Goal: Task Accomplishment & Management: Complete application form

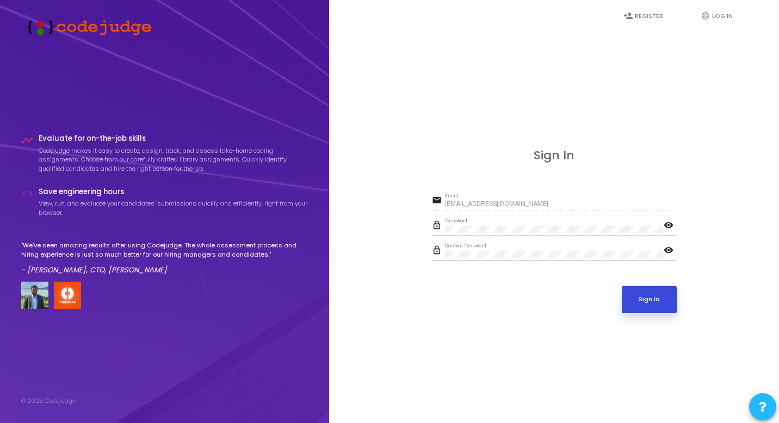
click at [654, 305] on button "Sign In" at bounding box center [649, 299] width 55 height 27
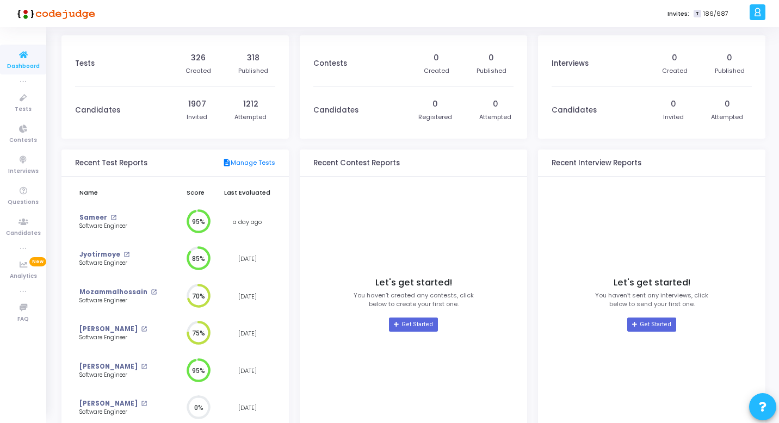
click at [505, 177] on kt-portlet-body "Let's get started! You haven’t created any contests, click below to create your…" at bounding box center [413, 302] width 227 height 250
click at [753, 20] on div at bounding box center [758, 12] width 16 height 16
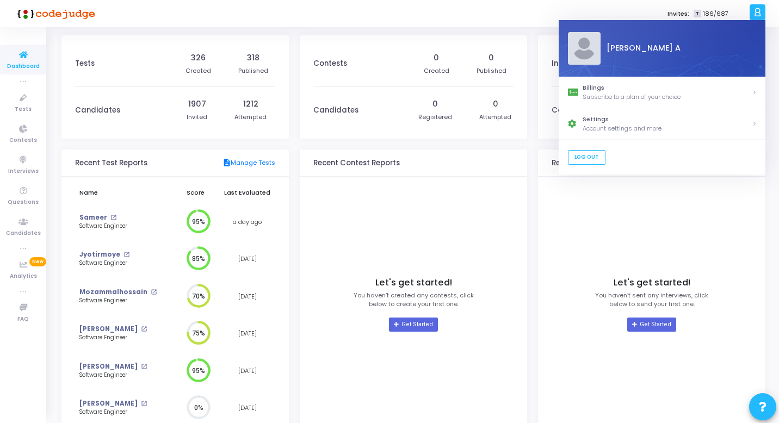
click at [403, 12] on div "Invites: T 186/687" at bounding box center [428, 13] width 638 height 27
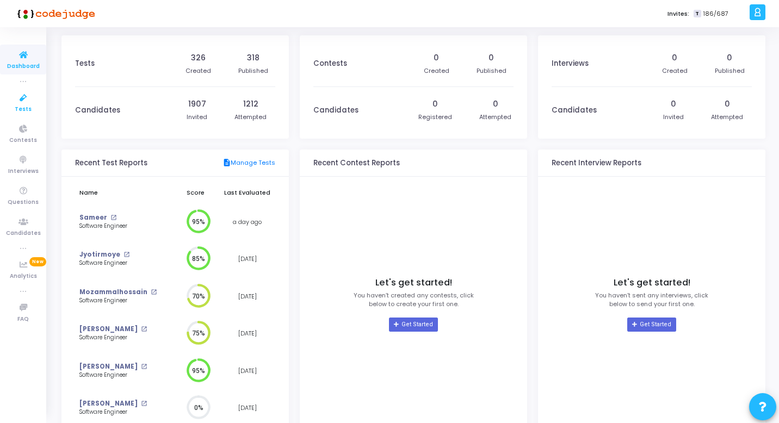
click at [23, 97] on icon at bounding box center [23, 98] width 23 height 14
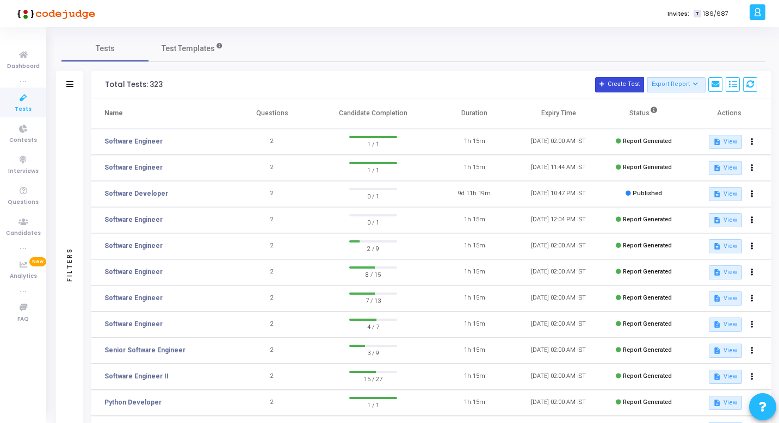
click at [611, 83] on button "Create Test" at bounding box center [619, 84] width 49 height 15
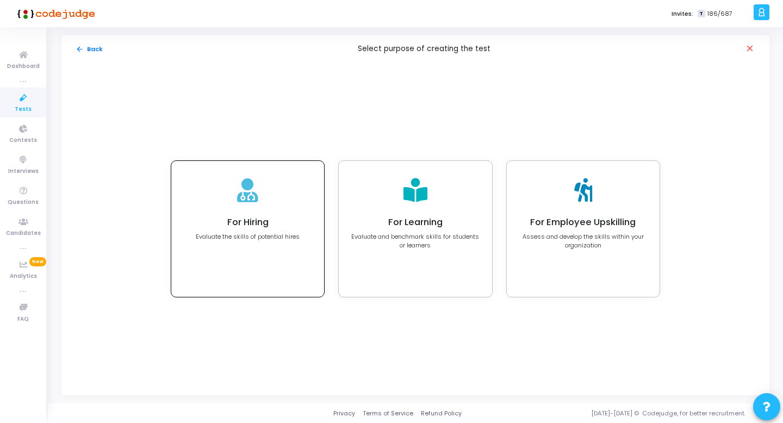
click at [253, 230] on div "For Hiring Evaluate the skills of potential hires" at bounding box center [248, 229] width 104 height 24
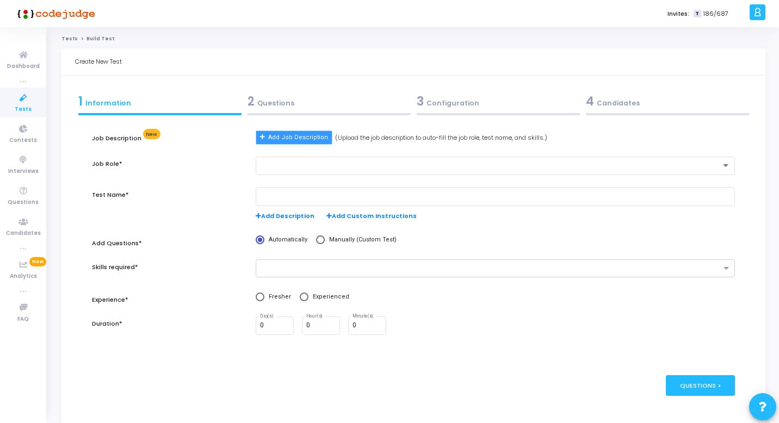
click at [301, 141] on span "Add Job Description" at bounding box center [298, 137] width 60 height 9
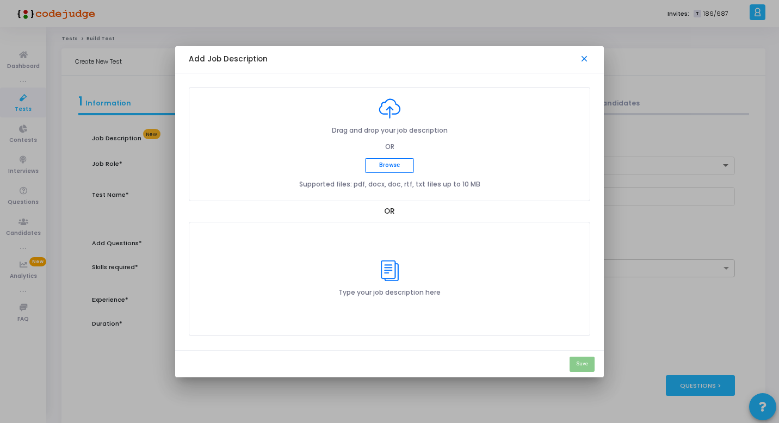
click at [587, 57] on mat-icon "close" at bounding box center [584, 59] width 11 height 11
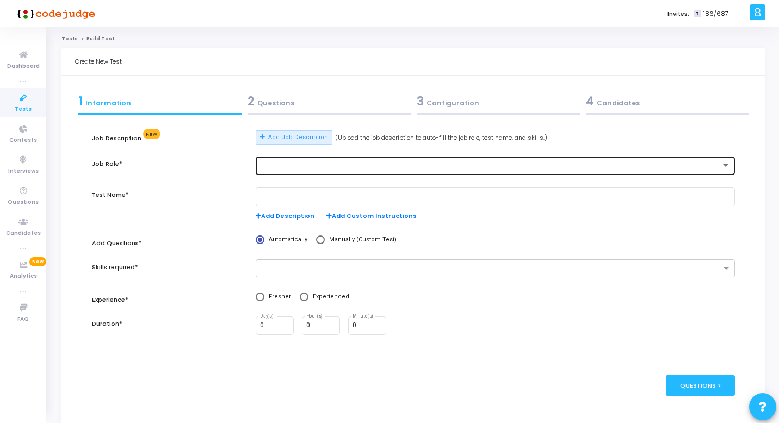
click at [293, 167] on div at bounding box center [490, 166] width 461 height 8
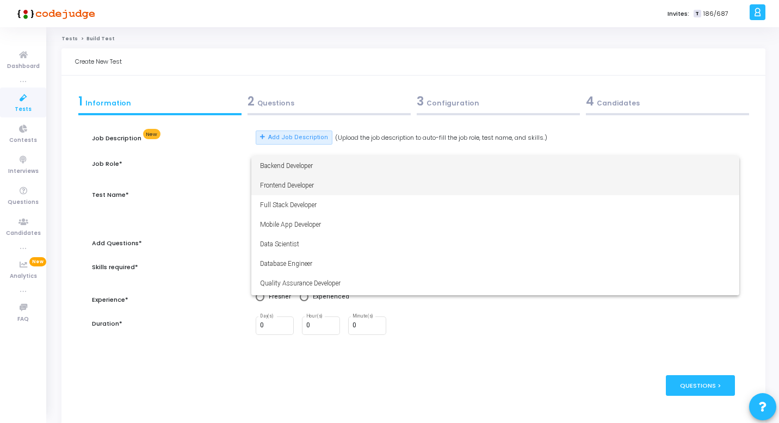
click at [314, 184] on span "Frontend Developer" at bounding box center [495, 186] width 471 height 20
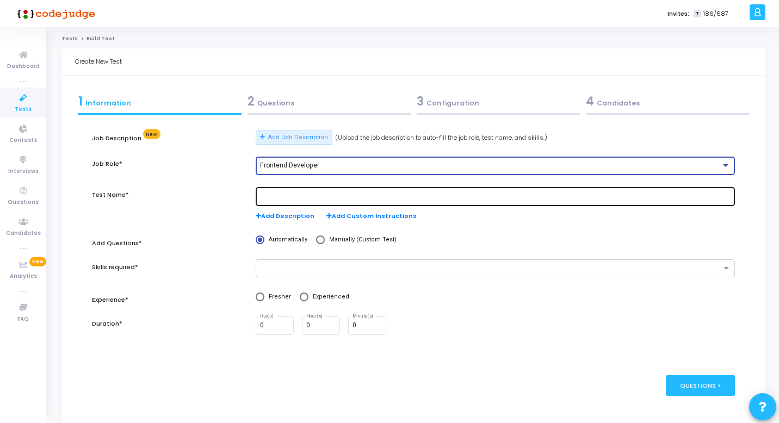
click at [312, 197] on input "text" at bounding box center [495, 197] width 471 height 8
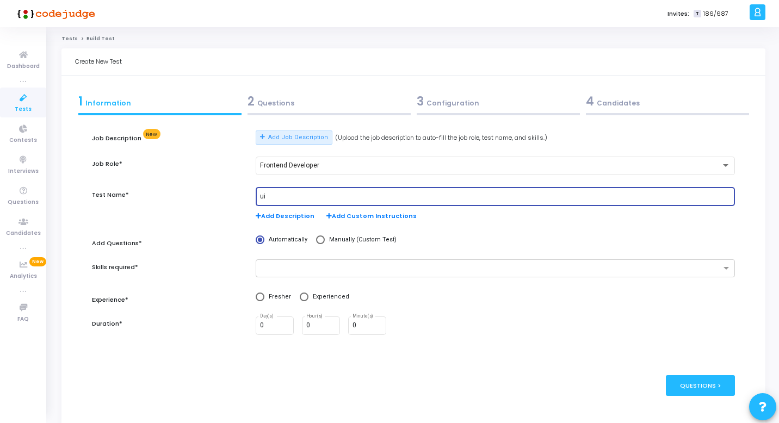
type input "u"
type input "Frontend Development"
click at [273, 268] on input "text" at bounding box center [491, 268] width 459 height 9
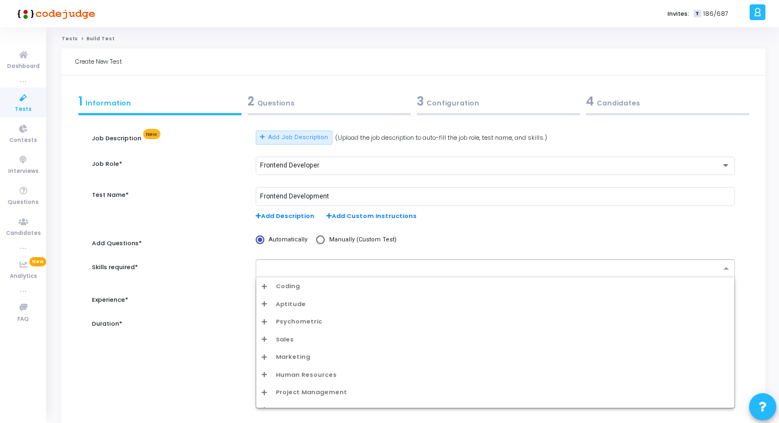
click at [308, 282] on div "Coding" at bounding box center [495, 286] width 467 height 9
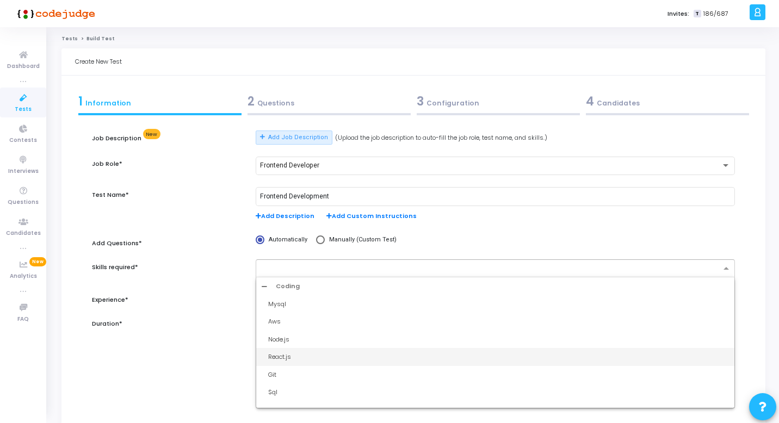
click at [300, 361] on div "React.js" at bounding box center [498, 357] width 461 height 9
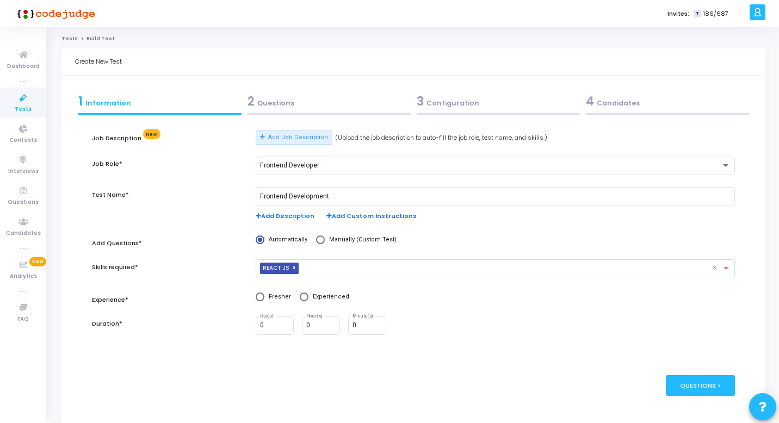
click at [263, 296] on span at bounding box center [260, 297] width 9 height 9
click at [263, 296] on input "Fresher" at bounding box center [260, 297] width 9 height 9
radio input "true"
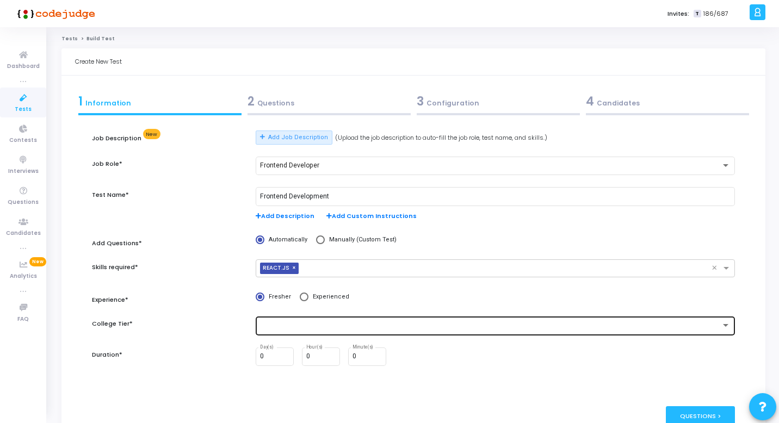
click at [280, 323] on div at bounding box center [490, 326] width 461 height 8
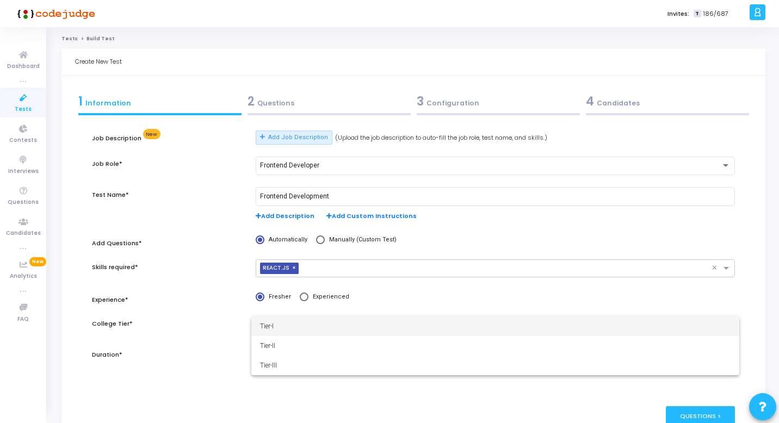
click at [293, 331] on span "Tier-I" at bounding box center [495, 327] width 471 height 20
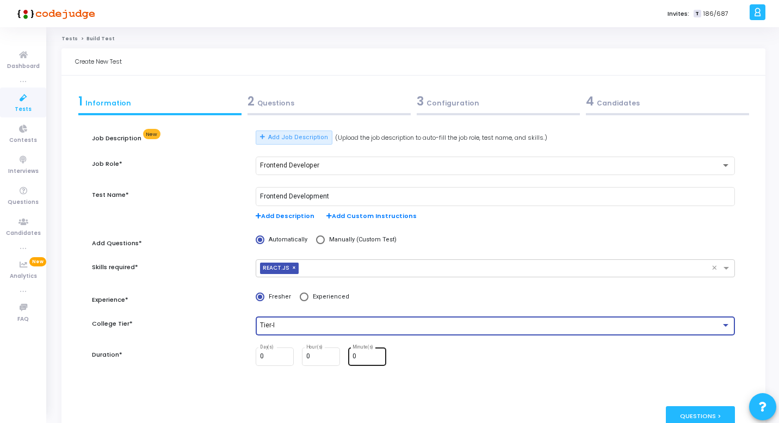
type input "1"
click at [378, 355] on input "1" at bounding box center [367, 357] width 29 height 8
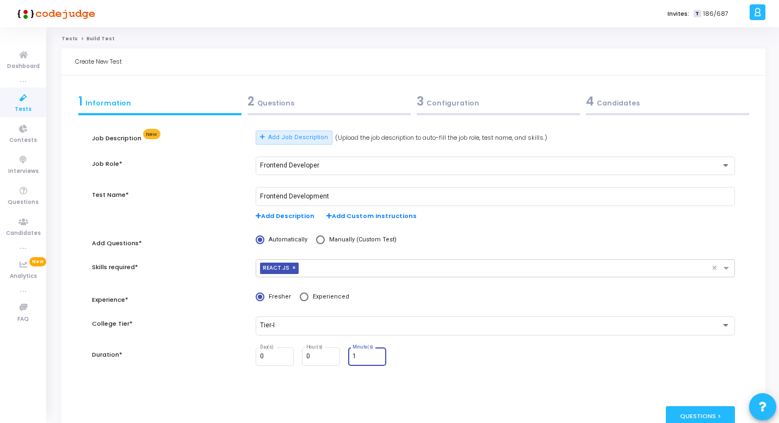
click at [357, 358] on input "1" at bounding box center [367, 357] width 29 height 8
type input "3"
type input "15"
click at [553, 354] on div "0 Day(s) 0 Hour(s) 15 Minute(s)" at bounding box center [495, 357] width 479 height 19
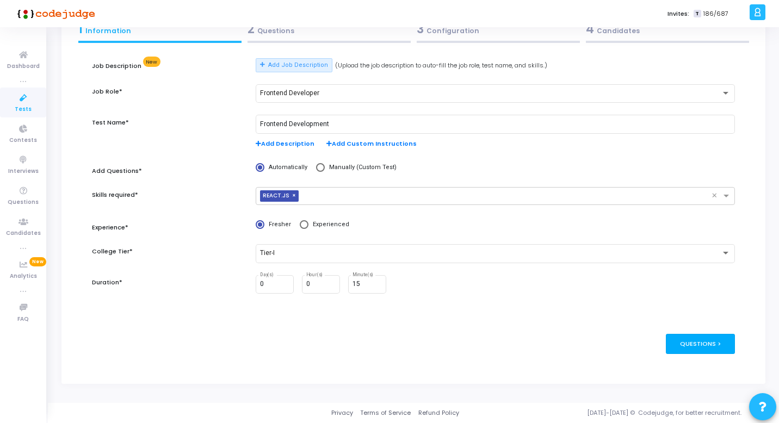
click at [693, 347] on div "Questions >" at bounding box center [700, 344] width 69 height 20
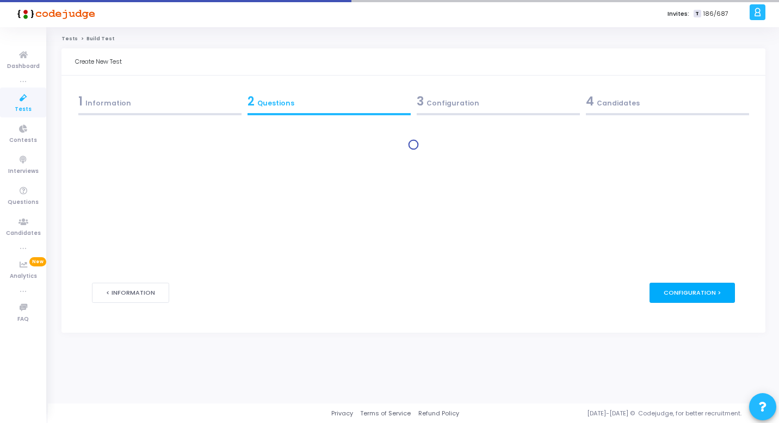
scroll to position [0, 0]
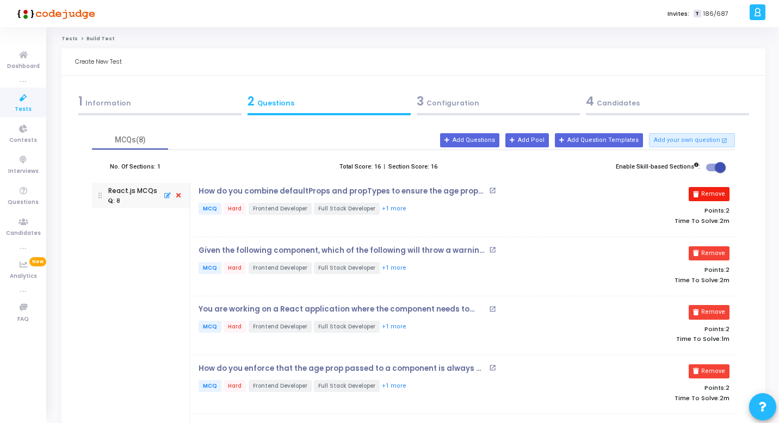
click at [725, 194] on button "Remove" at bounding box center [709, 194] width 41 height 14
click at [725, 246] on button "Remove" at bounding box center [709, 253] width 41 height 14
click at [725, 194] on button "Remove" at bounding box center [709, 194] width 41 height 14
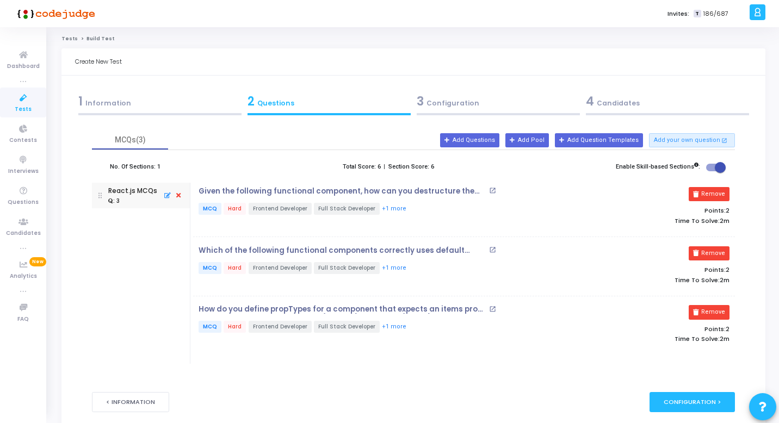
click at [725, 194] on button "Remove" at bounding box center [709, 194] width 41 height 14
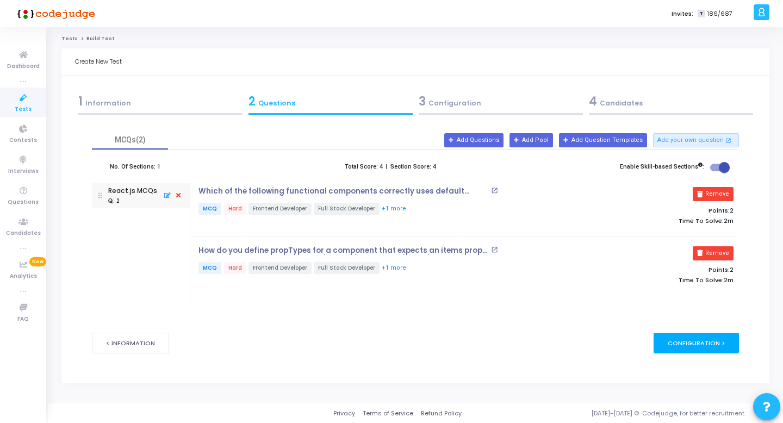
click at [694, 343] on div "Configuration >" at bounding box center [696, 343] width 85 height 20
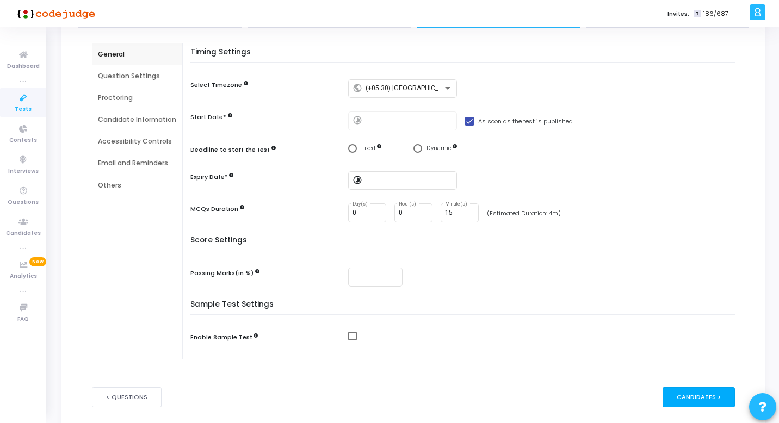
scroll to position [140, 0]
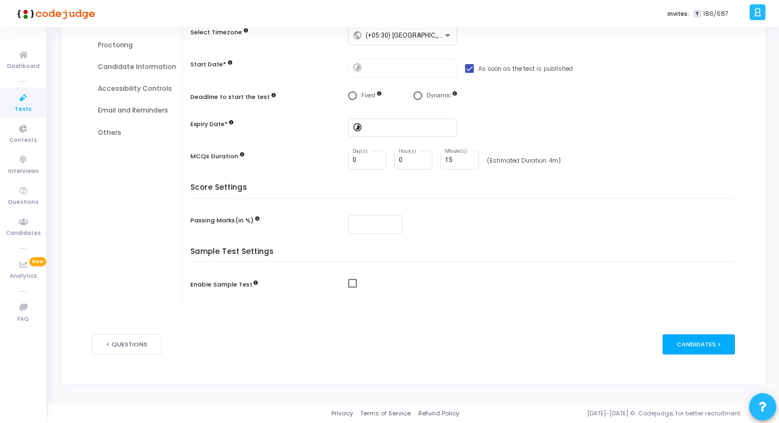
click at [693, 341] on div "Candidates >" at bounding box center [699, 345] width 72 height 20
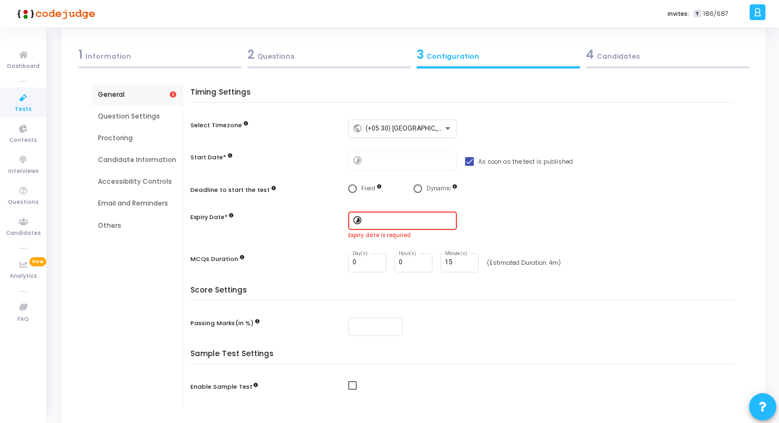
scroll to position [0, 0]
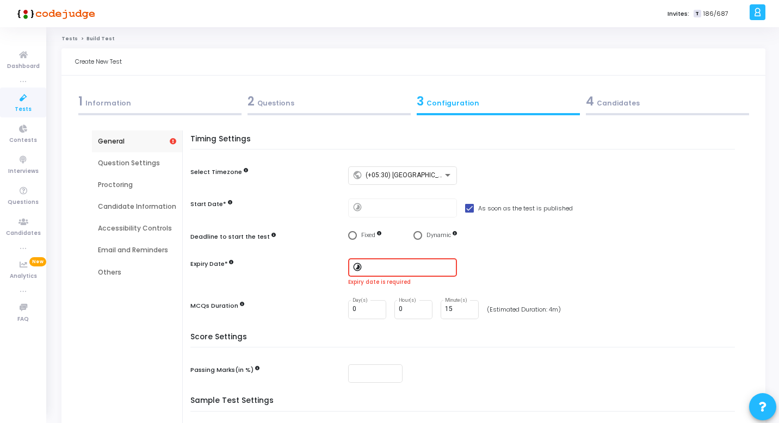
click at [391, 267] on input at bounding box center [409, 268] width 87 height 8
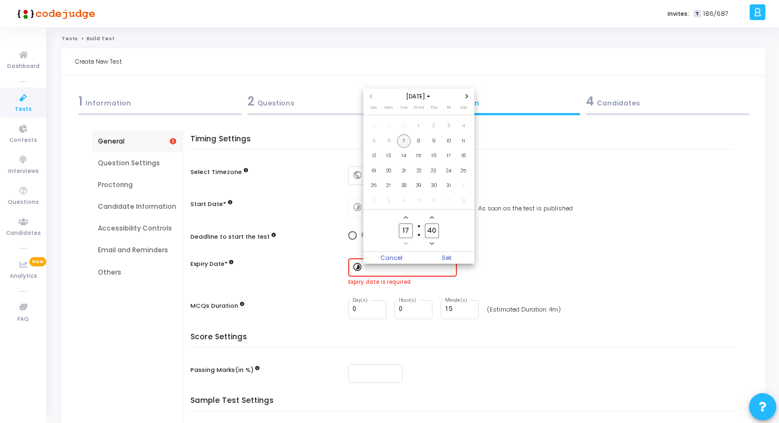
click at [406, 145] on span "7" at bounding box center [404, 141] width 14 height 14
click at [420, 139] on span "8" at bounding box center [419, 141] width 14 height 14
click at [529, 270] on div at bounding box center [389, 211] width 779 height 423
type input "10/8/2025, 5:40 PM"
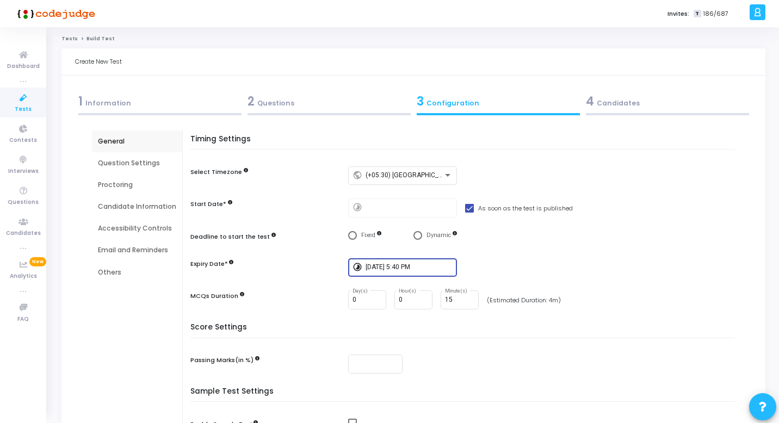
scroll to position [140, 0]
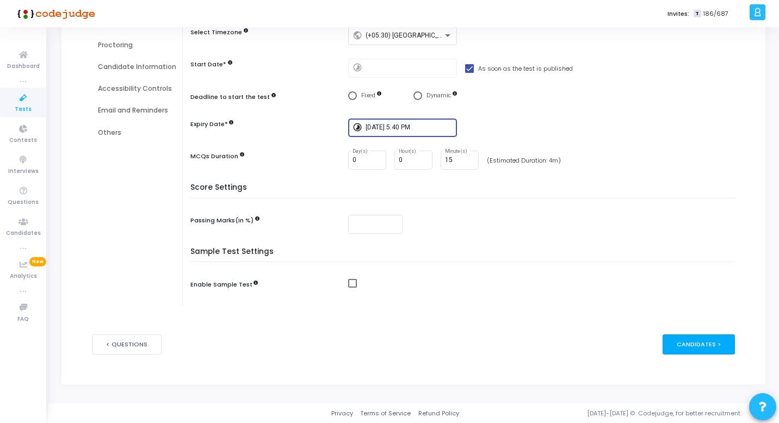
click at [706, 344] on div "Candidates >" at bounding box center [699, 345] width 72 height 20
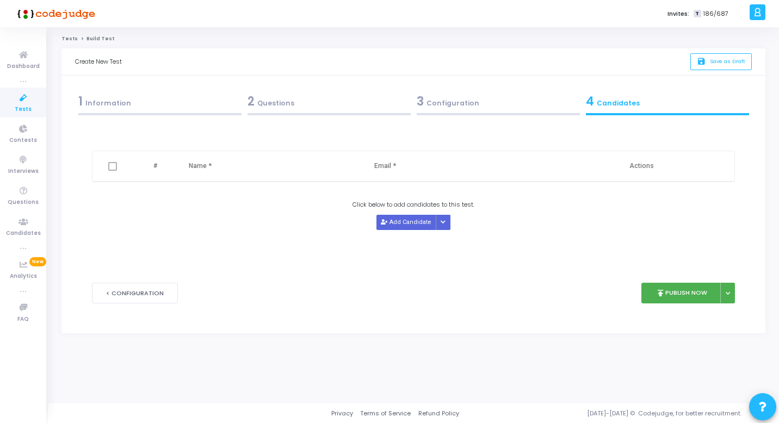
scroll to position [0, 0]
click at [406, 224] on button "Add Candidate" at bounding box center [409, 222] width 60 height 15
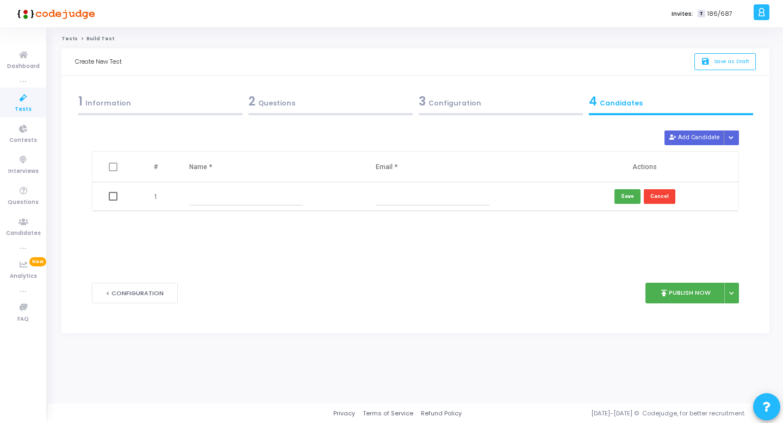
click at [229, 190] on input "text" at bounding box center [246, 197] width 114 height 18
click at [386, 195] on input "text" at bounding box center [433, 197] width 114 height 18
click at [248, 197] on input "Krishna" at bounding box center [246, 197] width 114 height 18
type input "Krishna test"
click at [383, 196] on input "text" at bounding box center [433, 197] width 114 height 18
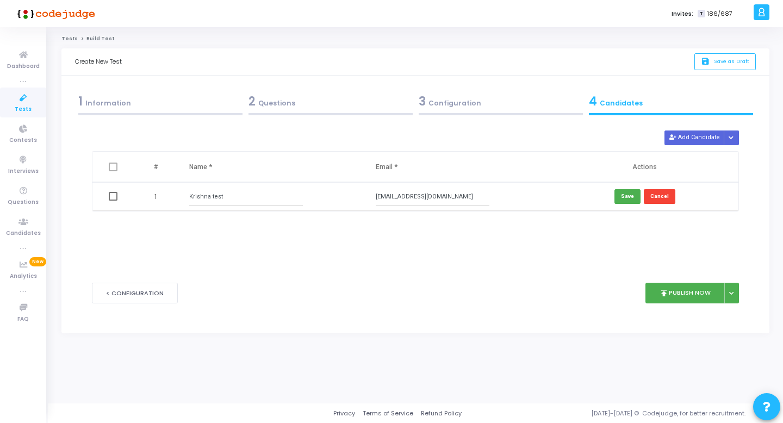
type input "[EMAIL_ADDRESS][DOMAIN_NAME]"
click at [627, 196] on button "Save" at bounding box center [628, 196] width 26 height 15
click at [116, 197] on span at bounding box center [113, 196] width 9 height 9
click at [113, 201] on input "checkbox" at bounding box center [113, 201] width 1 height 1
checkbox input "true"
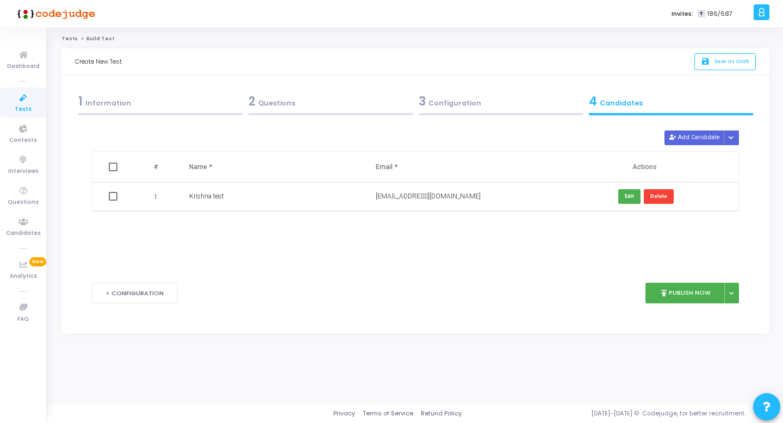
checkbox input "true"
click at [116, 197] on span at bounding box center [113, 196] width 9 height 9
click at [113, 201] on input "checkbox" at bounding box center [113, 201] width 1 height 1
checkbox input "false"
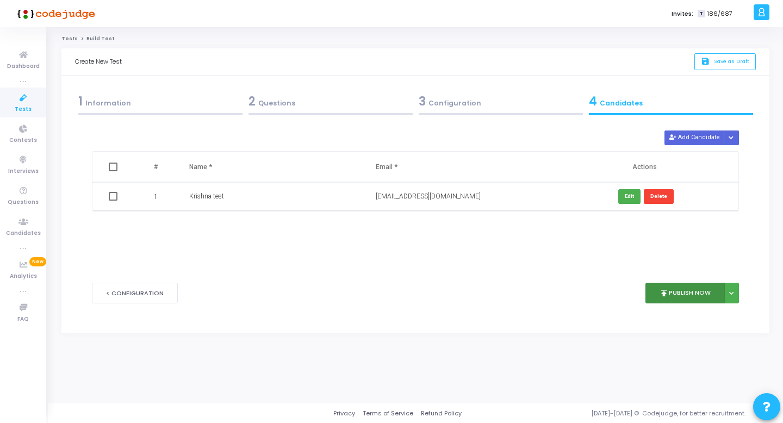
click at [689, 296] on button "publish Publish Now" at bounding box center [686, 293] width 80 height 21
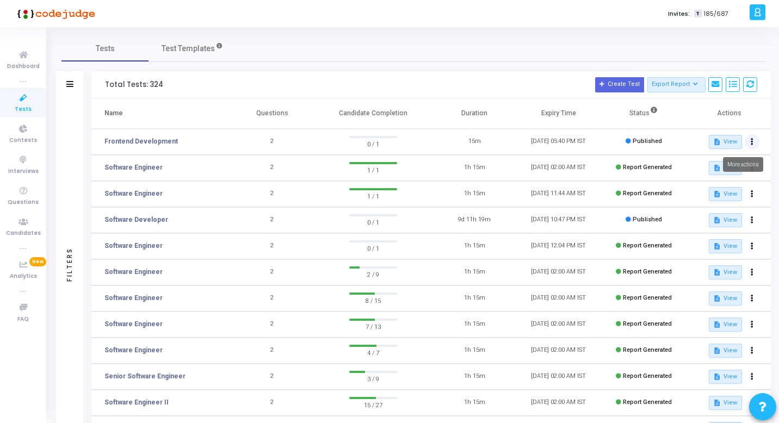
click at [758, 138] on button at bounding box center [752, 141] width 15 height 15
click at [170, 143] on link "Frontend Development" at bounding box center [140, 142] width 73 height 10
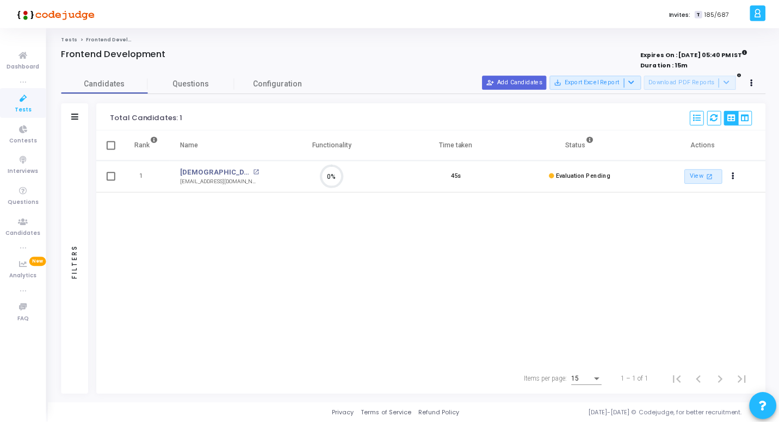
scroll to position [5, 5]
click at [692, 176] on link "View open_in_new" at bounding box center [707, 176] width 38 height 15
click at [189, 79] on span "Questions" at bounding box center [192, 83] width 87 height 11
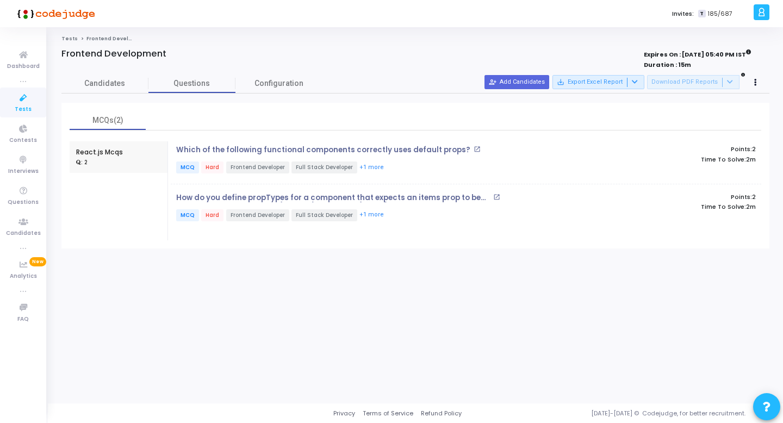
click at [182, 169] on span "MCQ" at bounding box center [187, 168] width 23 height 12
click at [275, 83] on span "Configuration" at bounding box center [279, 83] width 49 height 11
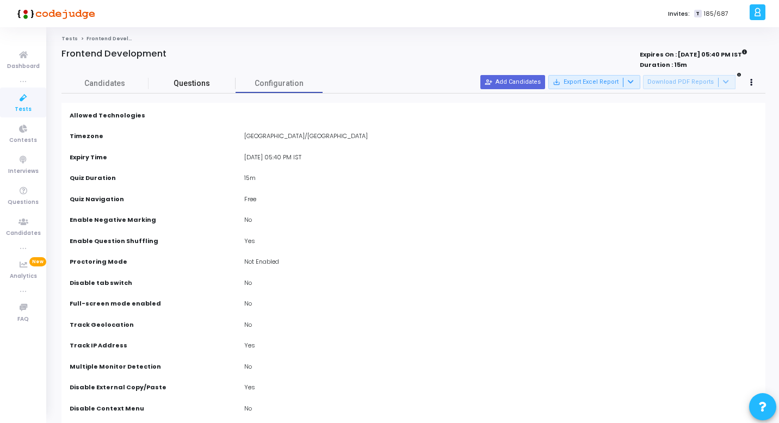
click at [204, 83] on span "Questions" at bounding box center [192, 83] width 87 height 11
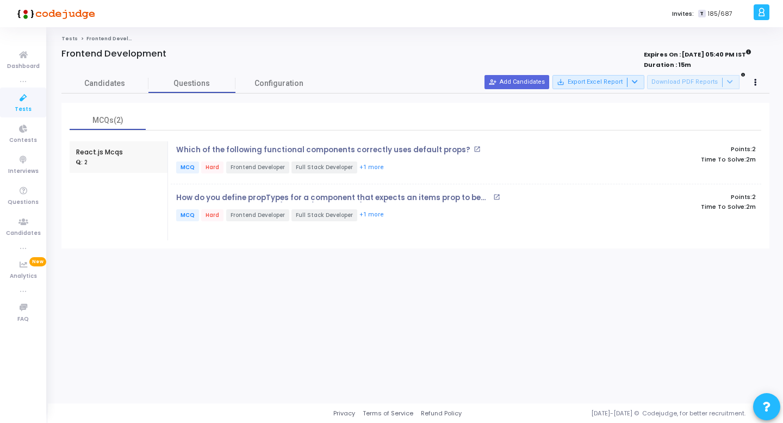
click at [32, 96] on icon at bounding box center [23, 98] width 23 height 14
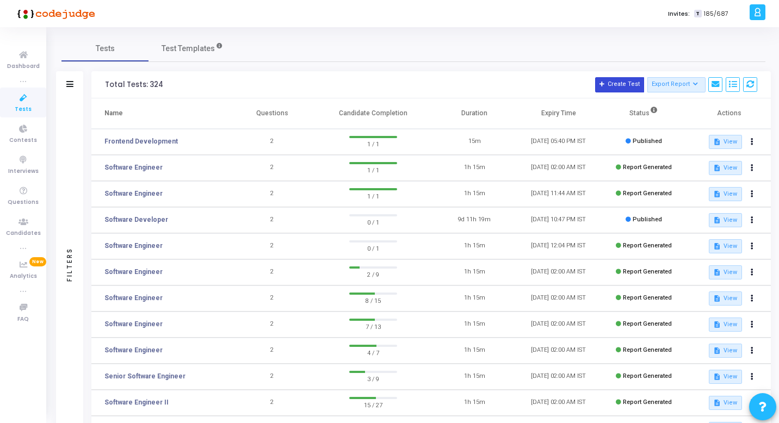
click at [622, 88] on button "Create Test" at bounding box center [619, 84] width 49 height 15
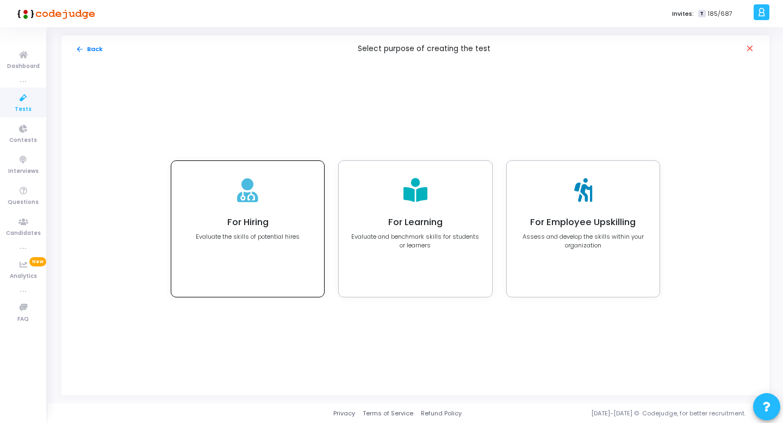
click at [296, 247] on div "For Hiring Evaluate the skills of potential hires" at bounding box center [247, 229] width 153 height 136
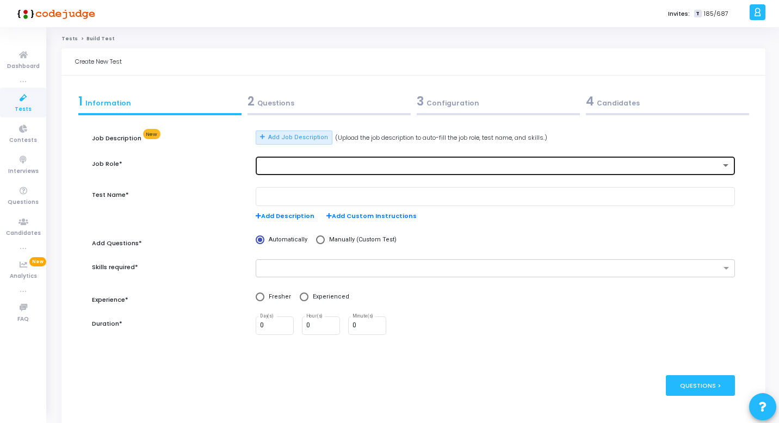
click at [361, 172] on div at bounding box center [495, 165] width 471 height 20
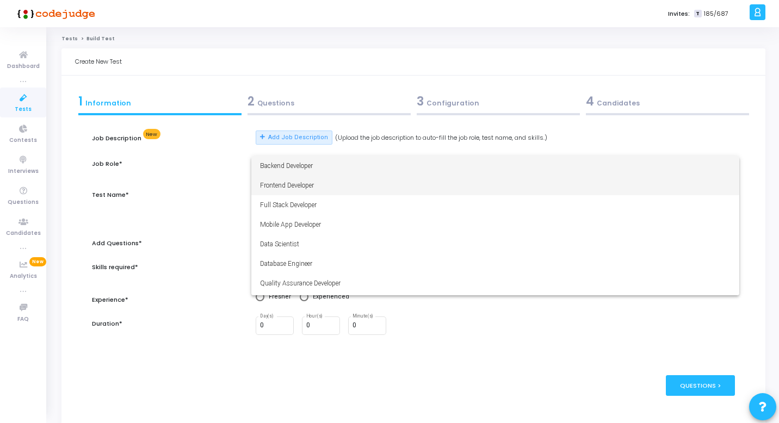
click at [346, 183] on span "Frontend Developer" at bounding box center [495, 186] width 471 height 20
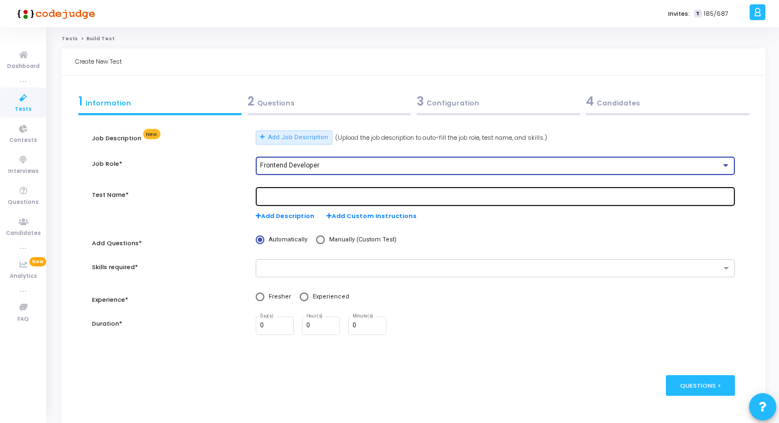
click at [332, 197] on input "text" at bounding box center [495, 197] width 471 height 8
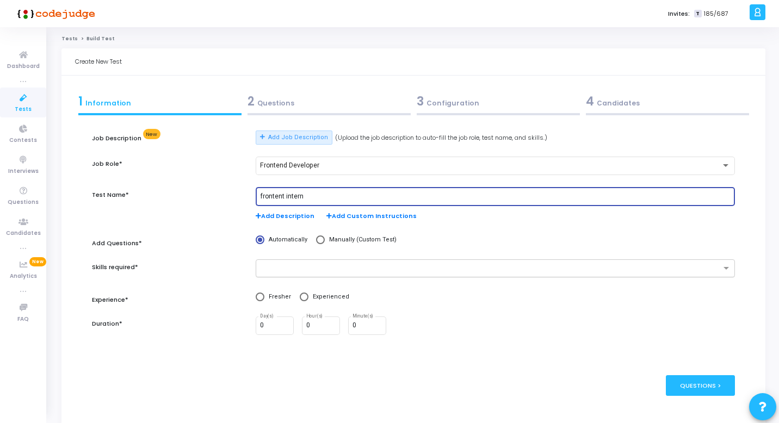
type input "frontent intern"
click at [316, 264] on input "text" at bounding box center [491, 268] width 459 height 9
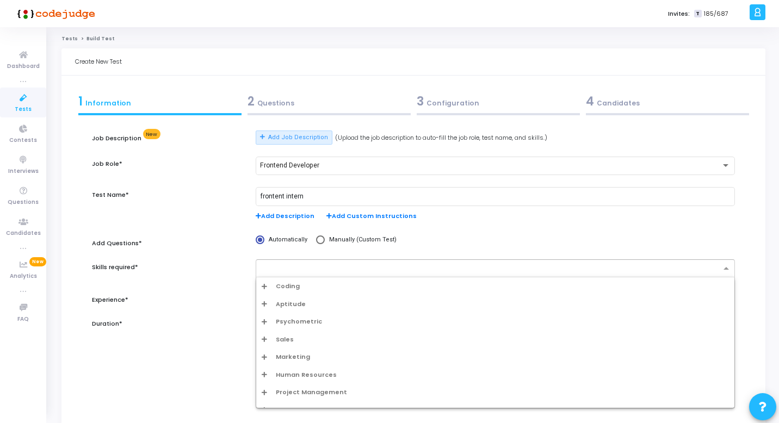
click at [305, 289] on div "Coding" at bounding box center [495, 286] width 467 height 9
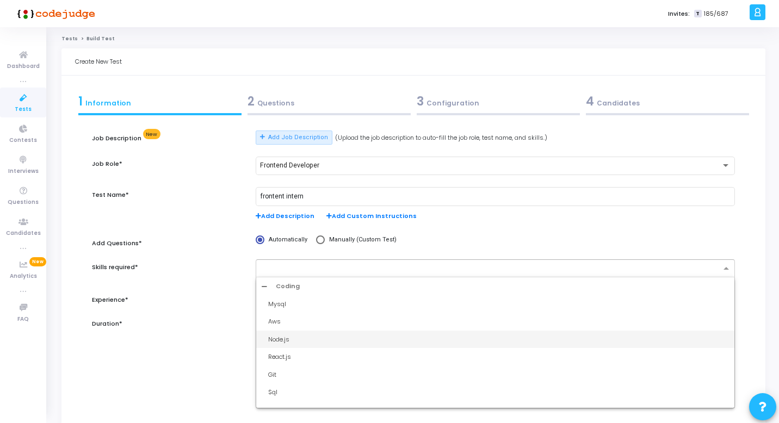
click at [287, 337] on div "Node.js" at bounding box center [498, 339] width 461 height 9
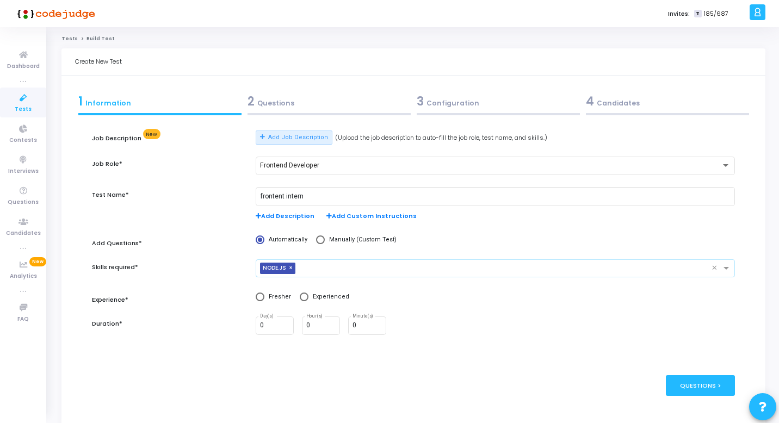
click at [259, 301] on span at bounding box center [260, 297] width 9 height 9
click at [259, 301] on input "Fresher" at bounding box center [260, 297] width 9 height 9
radio input "true"
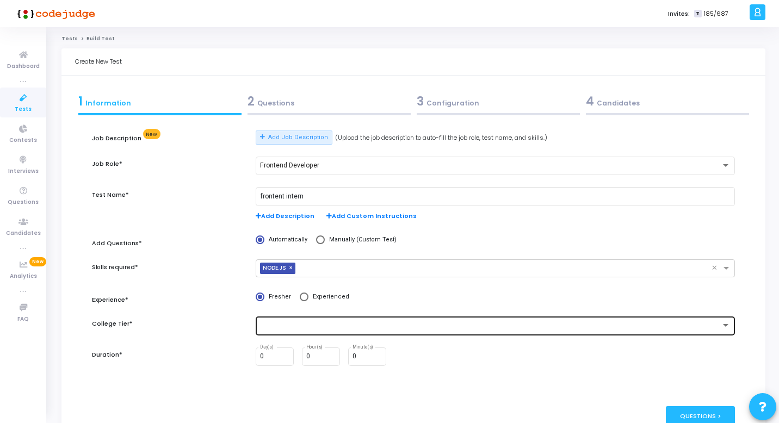
click at [284, 318] on div at bounding box center [495, 325] width 471 height 20
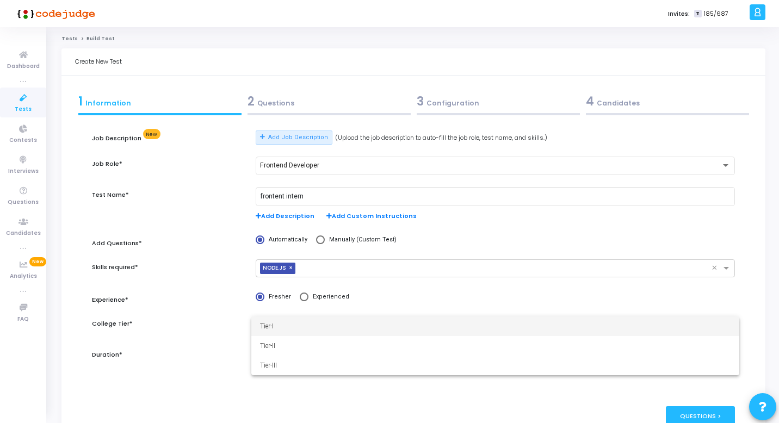
click at [287, 327] on span "Tier-I" at bounding box center [495, 327] width 471 height 20
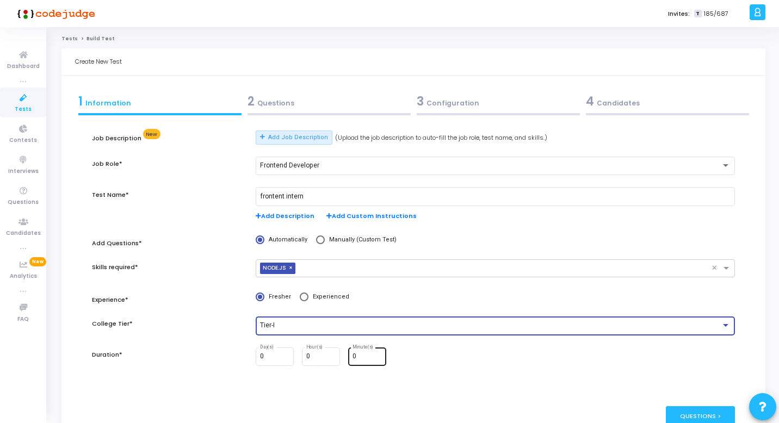
click at [354, 355] on input "0" at bounding box center [367, 357] width 29 height 8
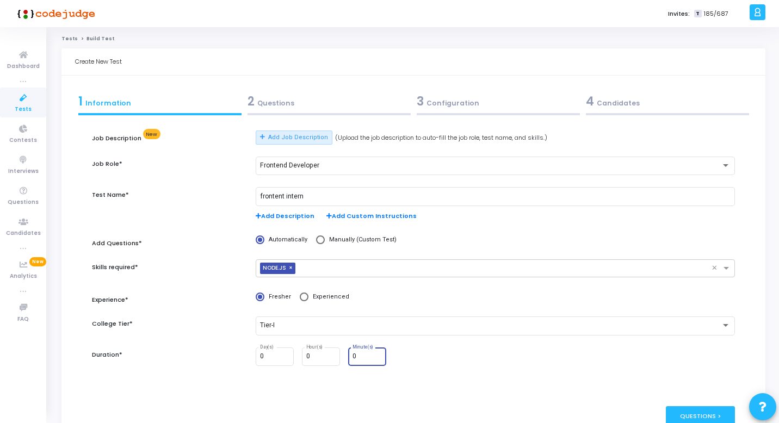
click at [362, 358] on input "0" at bounding box center [367, 357] width 29 height 8
type input "15"
click at [687, 416] on div "Questions >" at bounding box center [700, 416] width 69 height 20
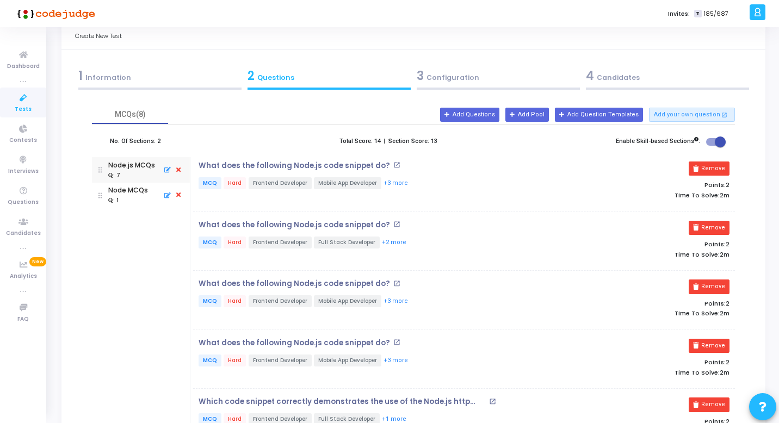
scroll to position [41, 0]
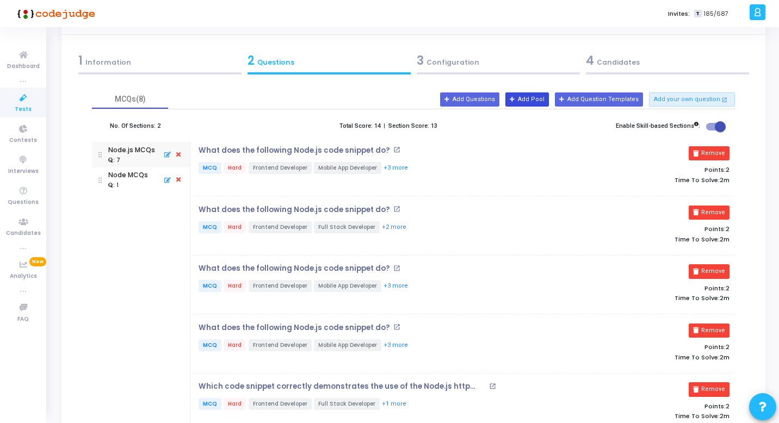
click at [542, 96] on button "Add Pool" at bounding box center [527, 99] width 44 height 14
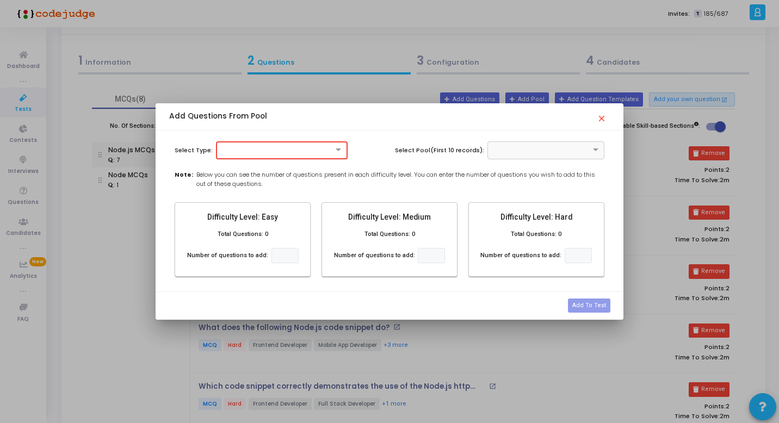
click at [306, 146] on div at bounding box center [281, 149] width 129 height 9
click at [285, 184] on div "Programming" at bounding box center [282, 186] width 131 height 18
click at [262, 231] on label "Total Questions: 0" at bounding box center [243, 234] width 51 height 9
click at [577, 150] on input "text" at bounding box center [534, 149] width 83 height 9
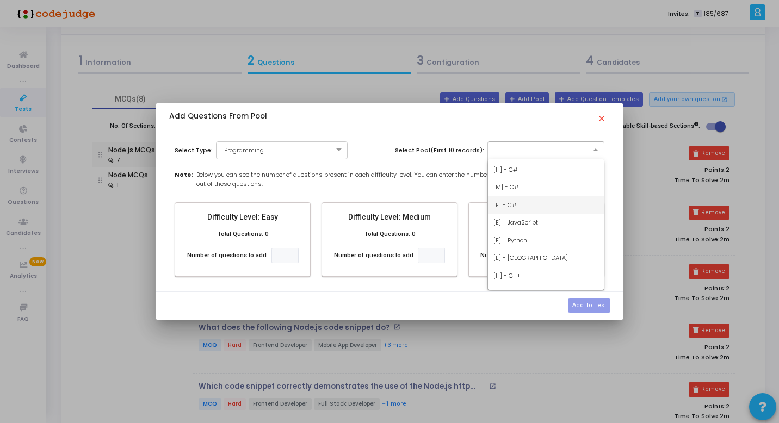
scroll to position [392, 0]
click at [536, 243] on div "[E] - Python" at bounding box center [546, 241] width 116 height 18
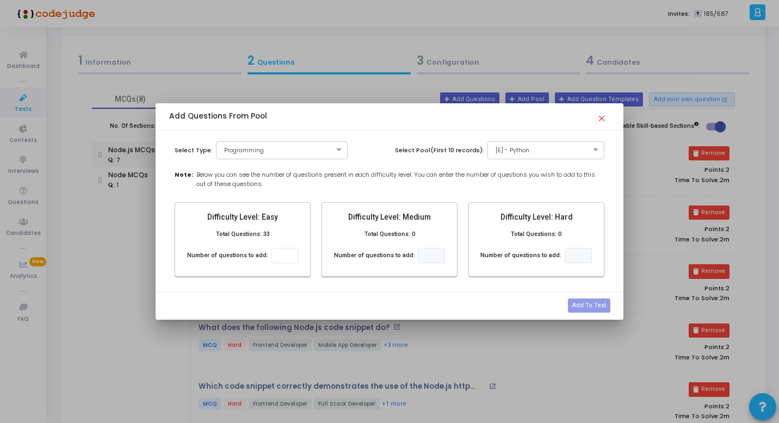
click at [259, 232] on label "Total Questions: 33" at bounding box center [243, 234] width 54 height 9
click at [282, 253] on input "number" at bounding box center [284, 256] width 27 height 16
type input "2"
click at [588, 311] on button "Add To Test" at bounding box center [589, 306] width 42 height 14
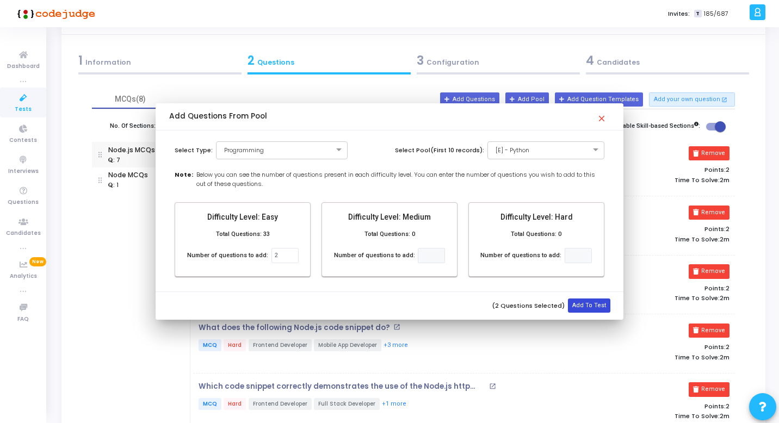
scroll to position [41, 0]
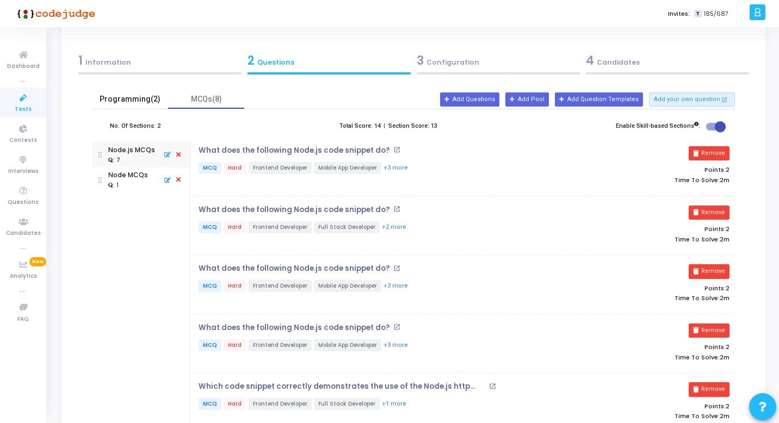
click at [133, 107] on div "Programming(2)" at bounding box center [130, 99] width 76 height 19
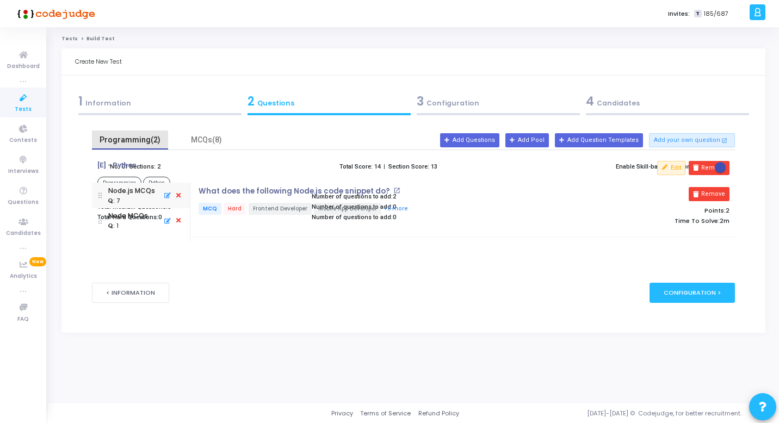
scroll to position [0, 0]
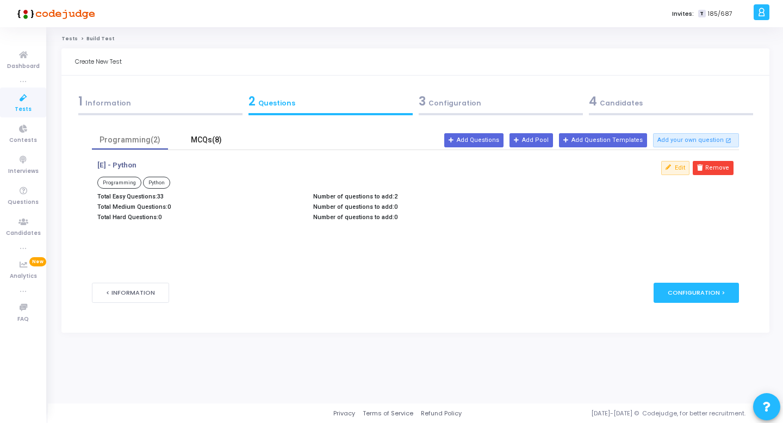
click at [216, 144] on div "MCQs(8)" at bounding box center [206, 139] width 63 height 11
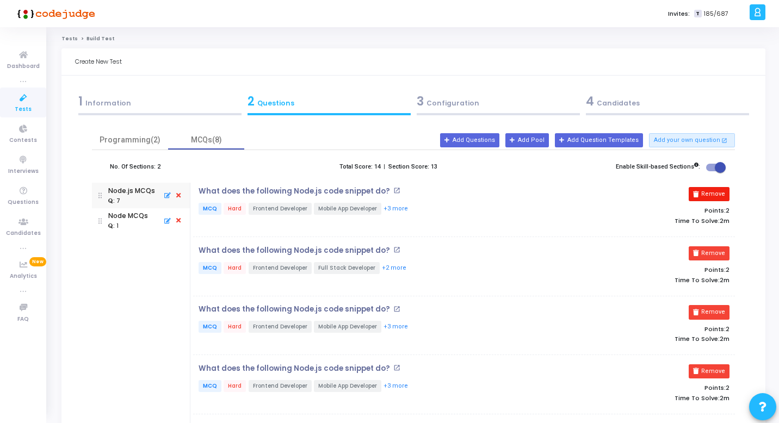
click at [709, 193] on button "Remove" at bounding box center [709, 194] width 41 height 14
click at [709, 246] on button "Remove" at bounding box center [709, 253] width 41 height 14
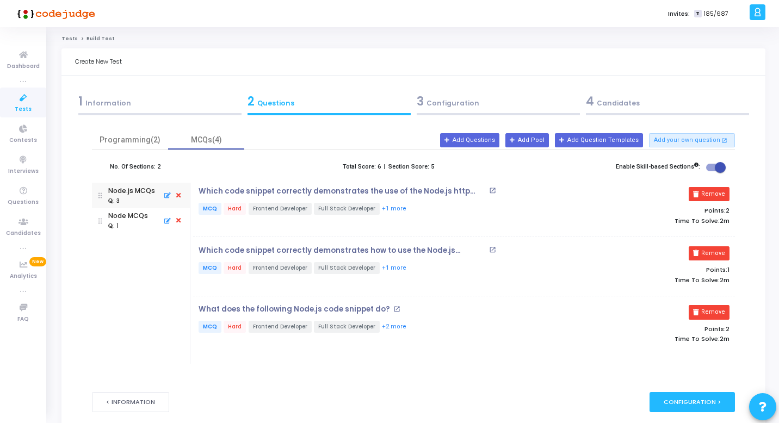
click at [709, 193] on button "Remove" at bounding box center [709, 194] width 41 height 14
click at [709, 246] on button "Remove" at bounding box center [713, 253] width 41 height 14
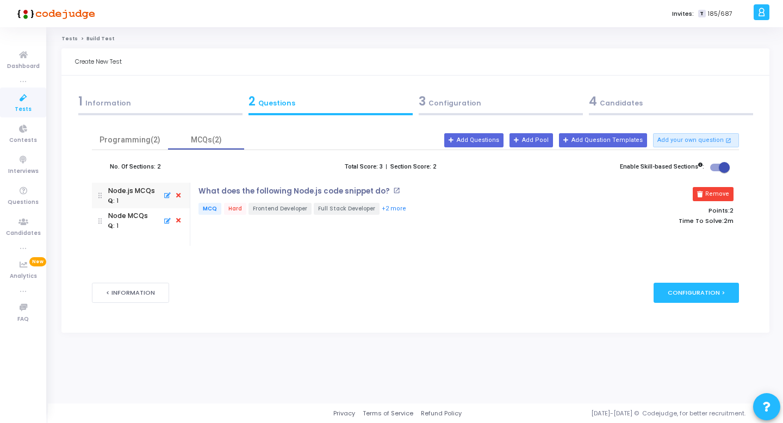
click at [709, 193] on button "Remove" at bounding box center [713, 194] width 41 height 14
click at [488, 193] on p "Ron has two routes /count and /health. He wants to execute both routes simultan…" at bounding box center [343, 191] width 289 height 9
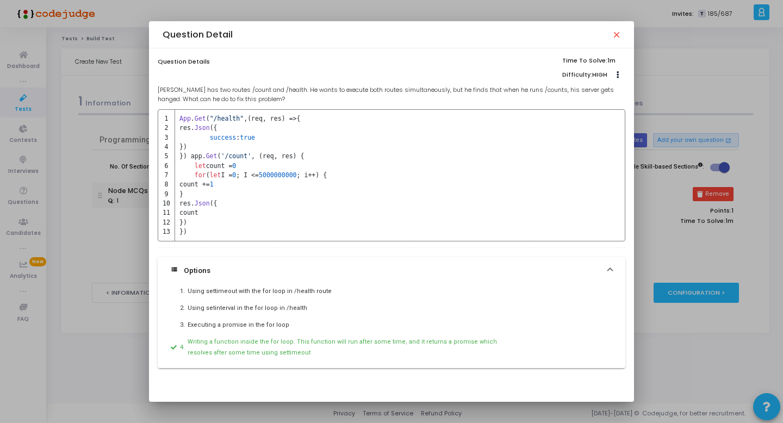
click at [614, 34] on mat-icon "close" at bounding box center [616, 34] width 9 height 9
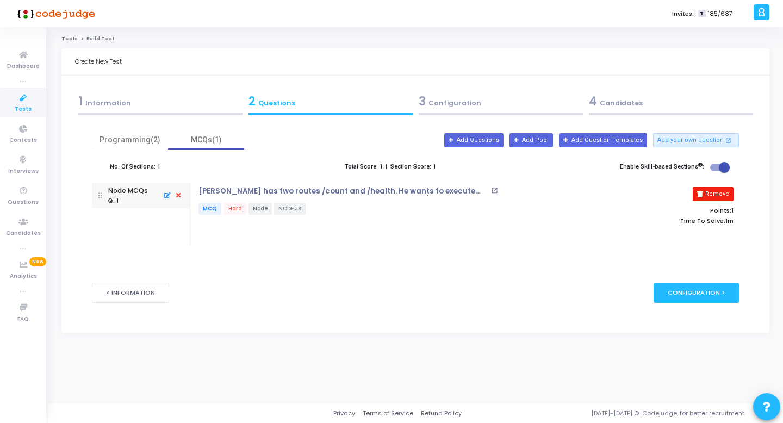
click at [706, 197] on button "Remove" at bounding box center [713, 194] width 41 height 14
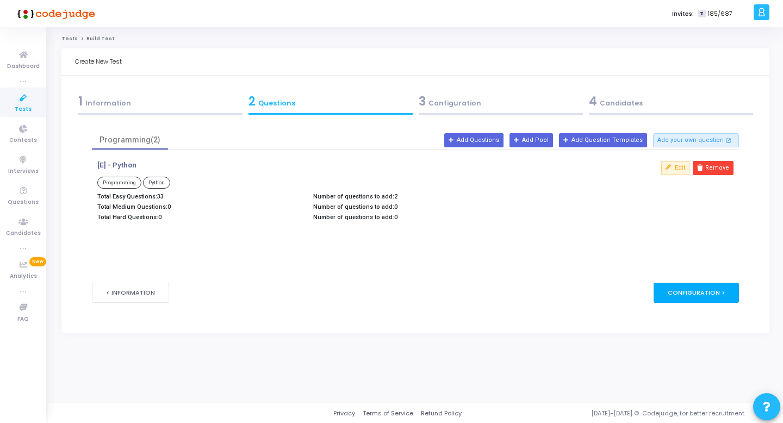
click at [690, 294] on div "Configuration >" at bounding box center [696, 293] width 85 height 20
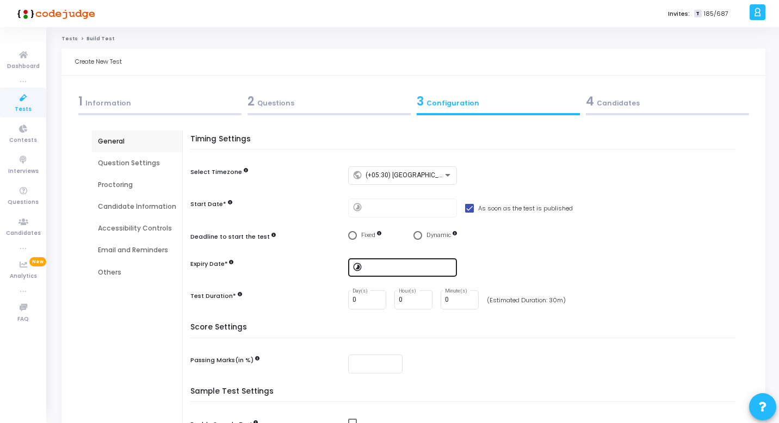
click at [383, 266] on input at bounding box center [409, 268] width 87 height 8
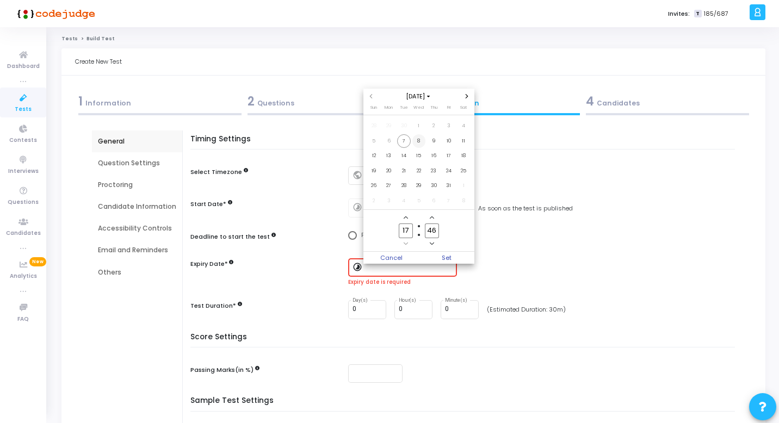
click at [418, 144] on span "8" at bounding box center [419, 141] width 14 height 14
click at [420, 141] on span "8" at bounding box center [419, 141] width 14 height 14
click at [502, 259] on div at bounding box center [389, 211] width 779 height 423
type input "10/8/2025, 5:46 PM"
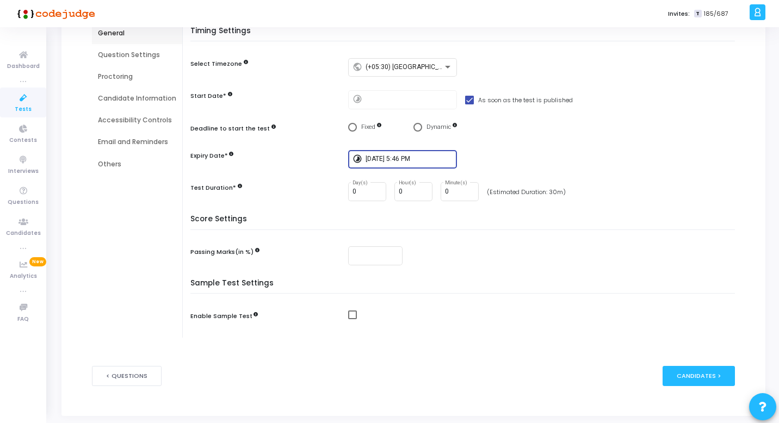
scroll to position [140, 0]
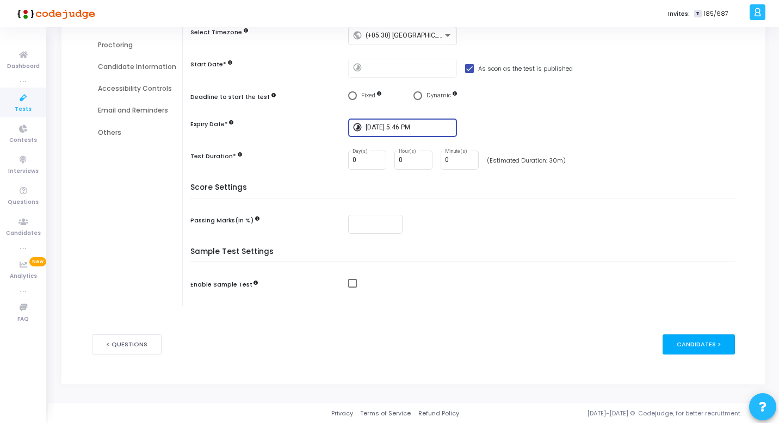
click at [687, 344] on div "Candidates >" at bounding box center [699, 345] width 72 height 20
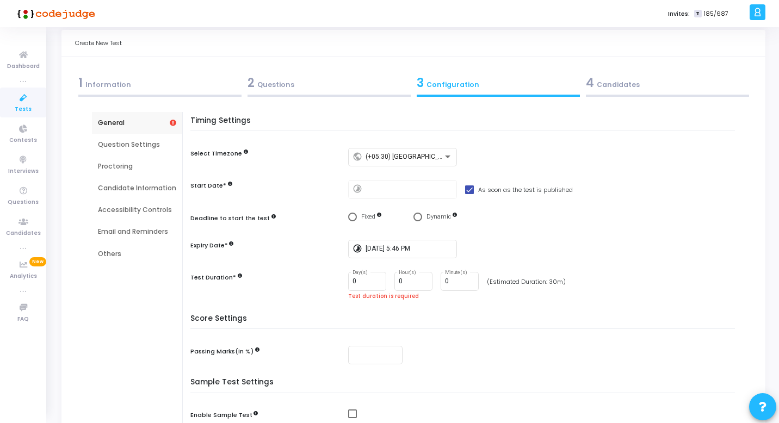
scroll to position [0, 0]
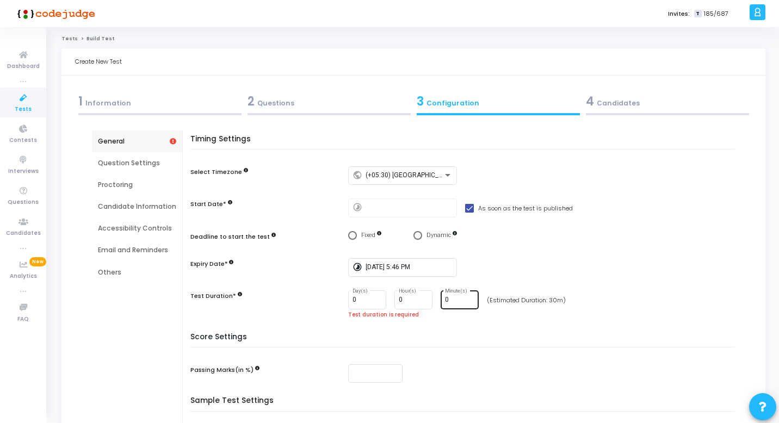
click at [447, 302] on input "0" at bounding box center [459, 300] width 29 height 8
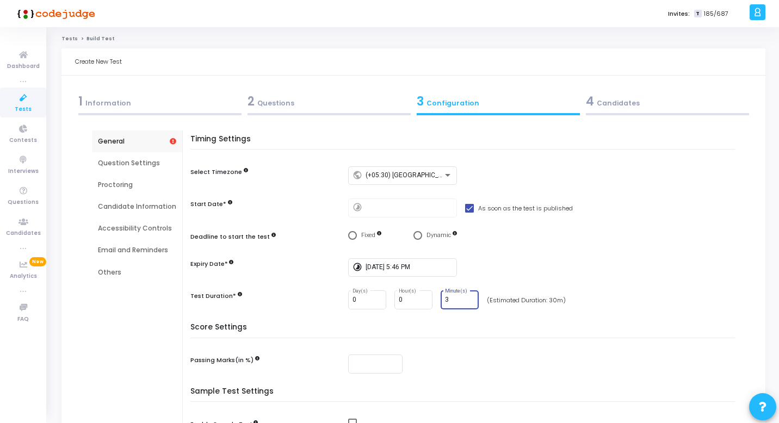
type input "30"
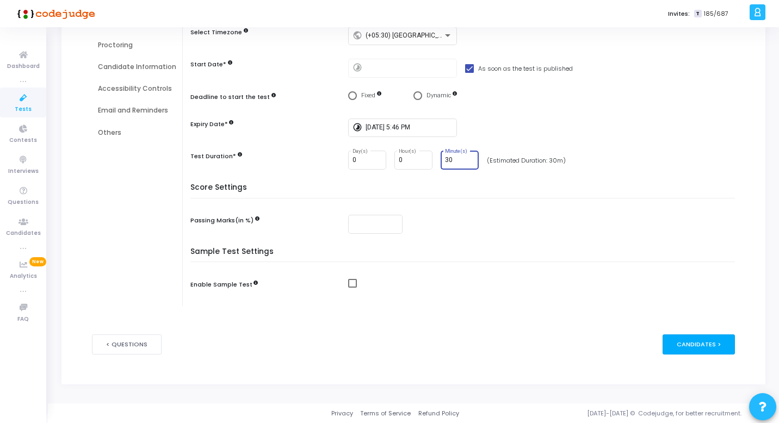
click at [683, 346] on div "Candidates >" at bounding box center [699, 345] width 72 height 20
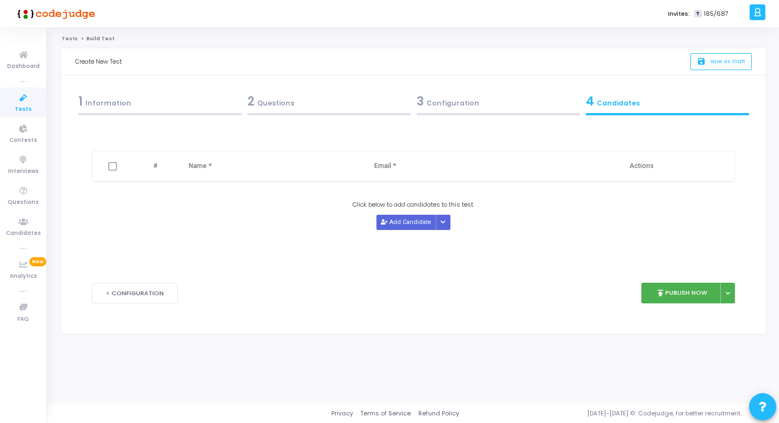
scroll to position [0, 0]
click at [416, 228] on button "Add Candidate" at bounding box center [409, 222] width 60 height 15
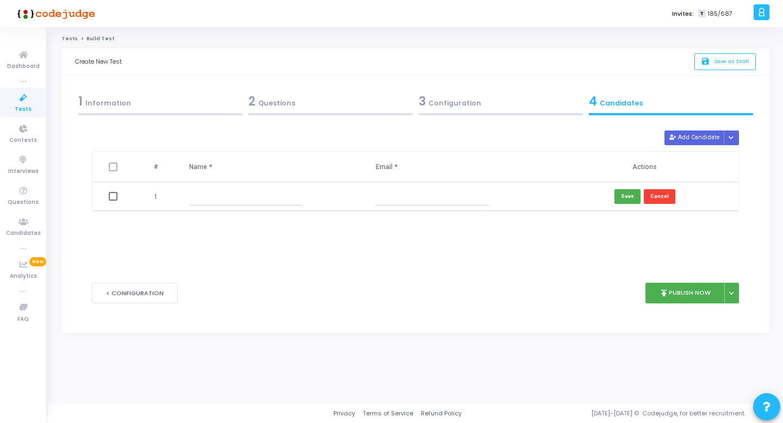
click at [239, 199] on input "text" at bounding box center [246, 197] width 114 height 18
type input "krishna test"
click at [389, 202] on input "text" at bounding box center [433, 197] width 114 height 18
type input "[EMAIL_ADDRESS][DOMAIN_NAME]"
click at [626, 195] on button "Save" at bounding box center [628, 196] width 26 height 15
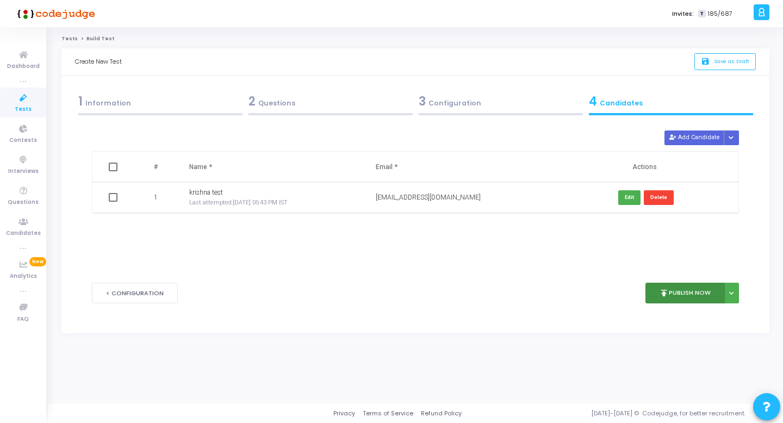
click at [667, 292] on icon "publish" at bounding box center [664, 293] width 10 height 10
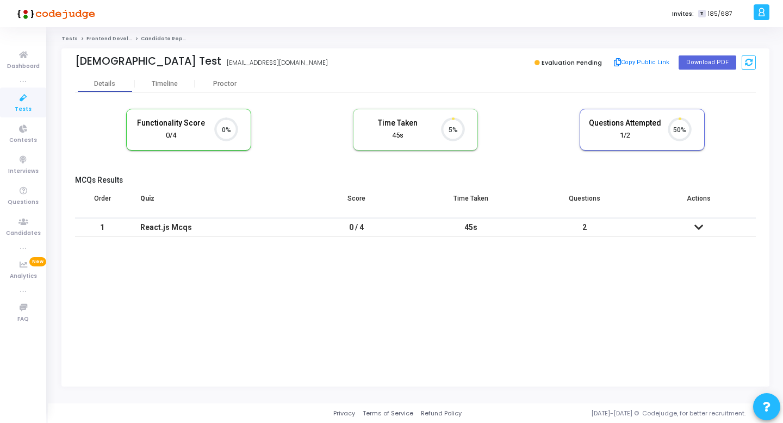
scroll to position [23, 28]
